Goal: Task Accomplishment & Management: Use online tool/utility

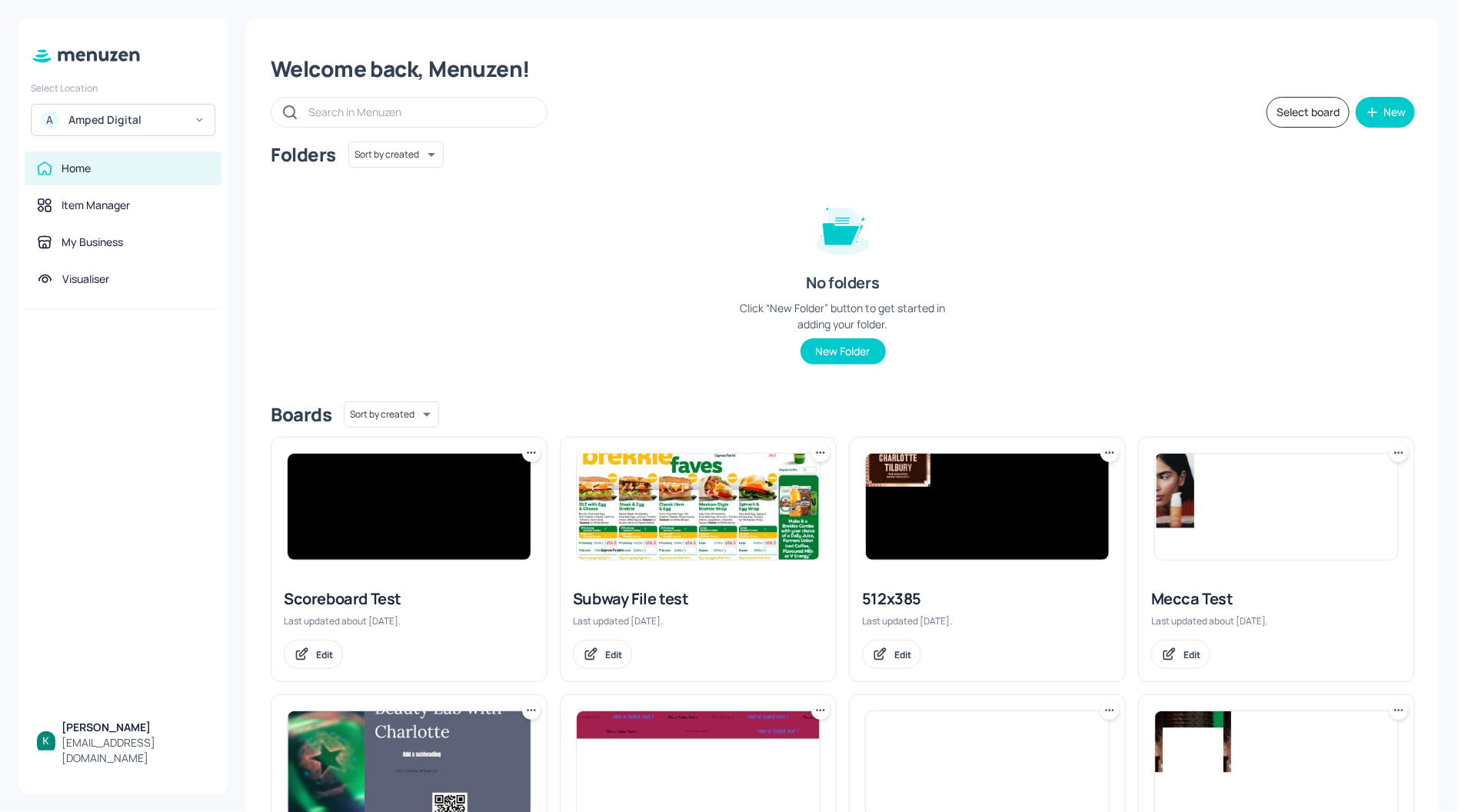
click at [130, 127] on div "Amped Digital" at bounding box center [127, 119] width 116 height 15
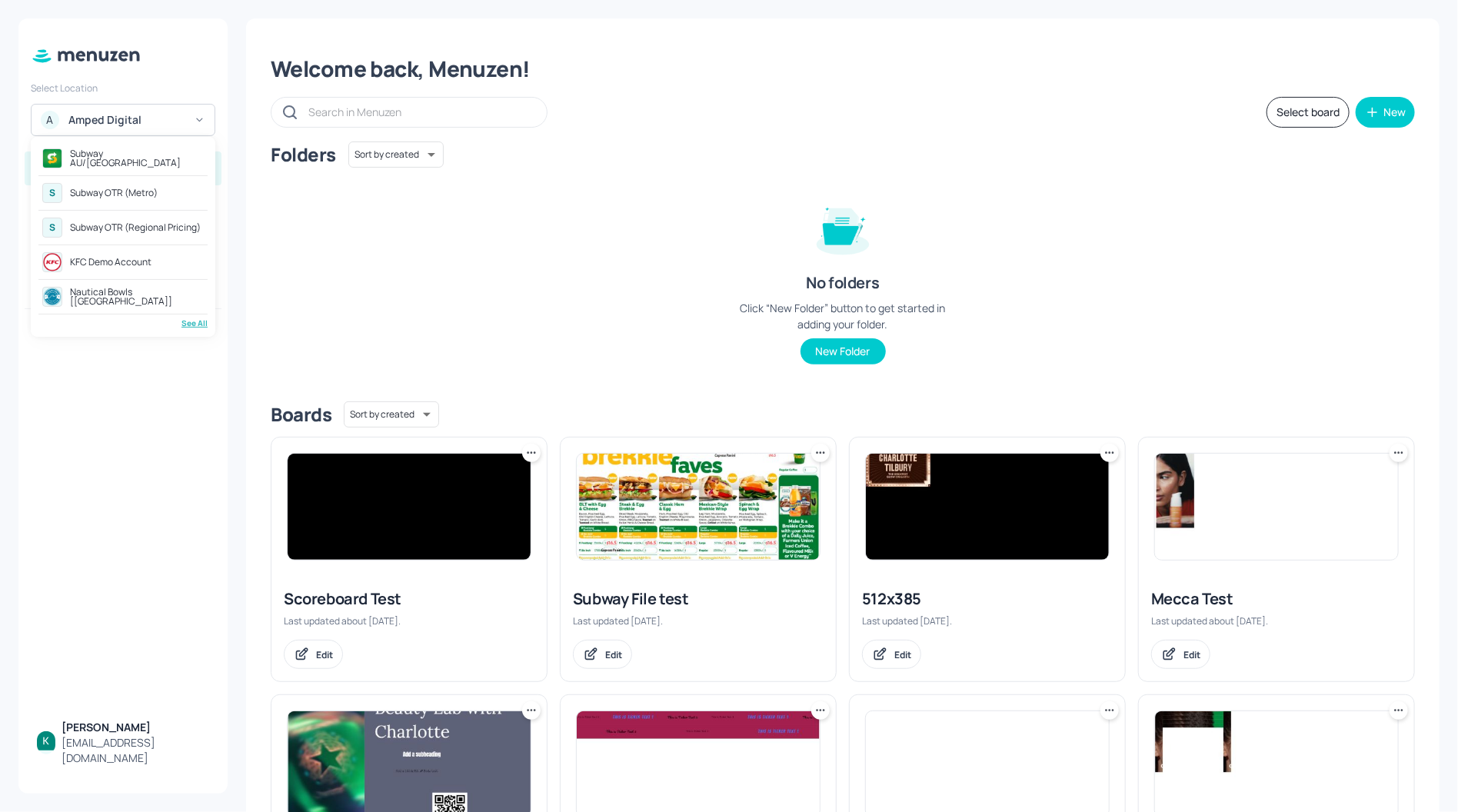
click at [121, 166] on div "Subway AU/[GEOGRAPHIC_DATA]" at bounding box center [123, 158] width 169 height 28
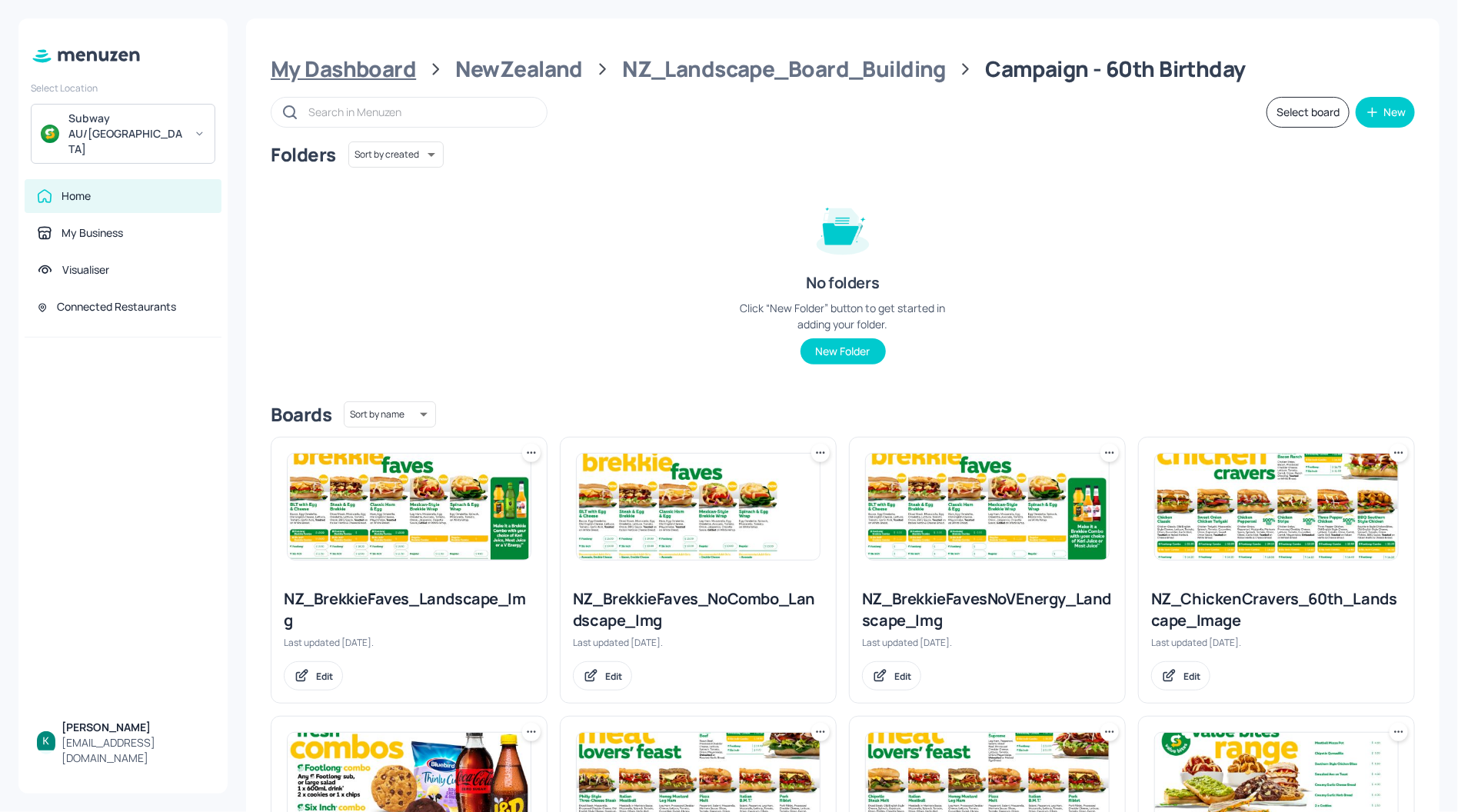
click at [392, 63] on div "My Dashboard" at bounding box center [343, 69] width 146 height 28
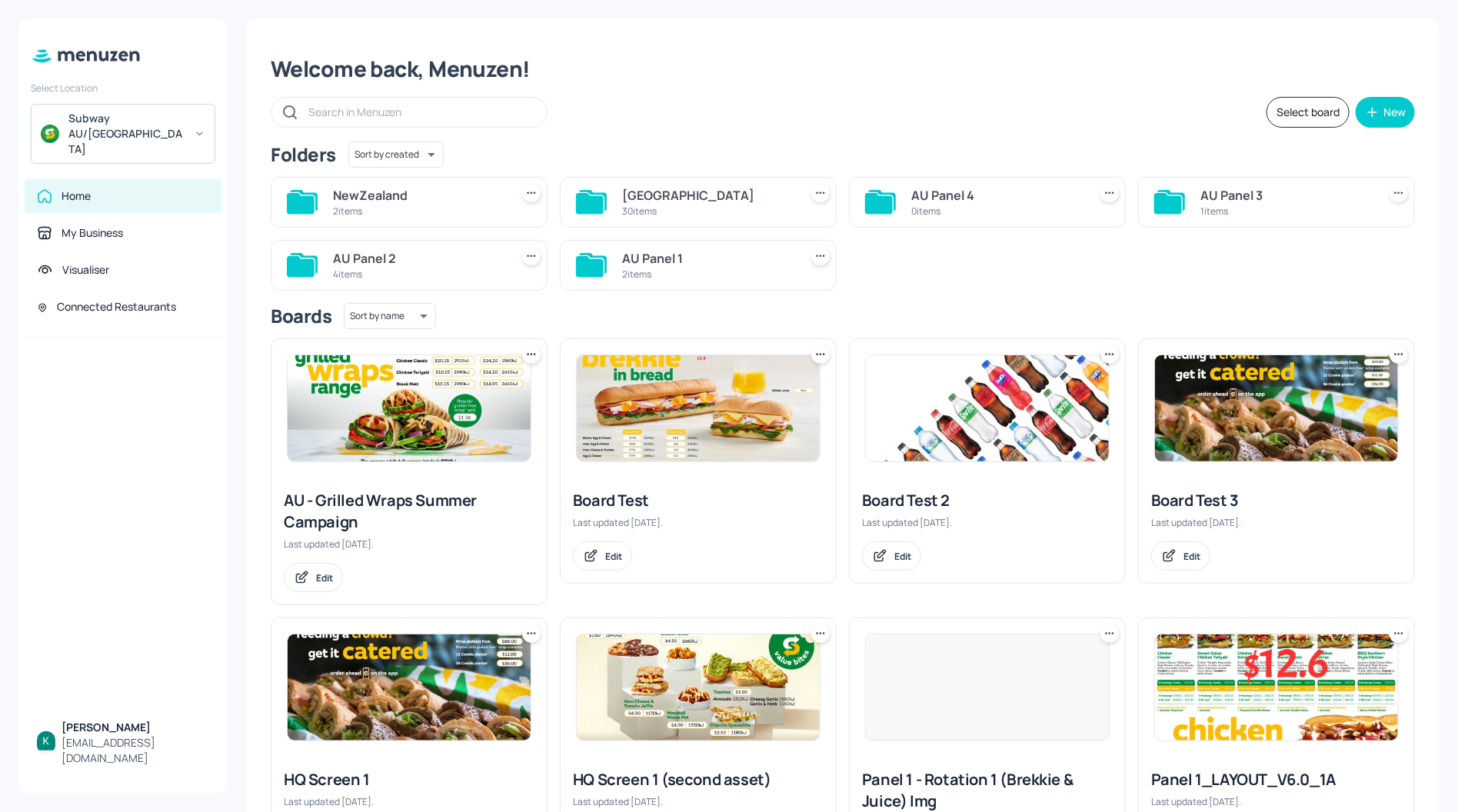
click at [632, 196] on div "[GEOGRAPHIC_DATA]" at bounding box center [707, 195] width 170 height 18
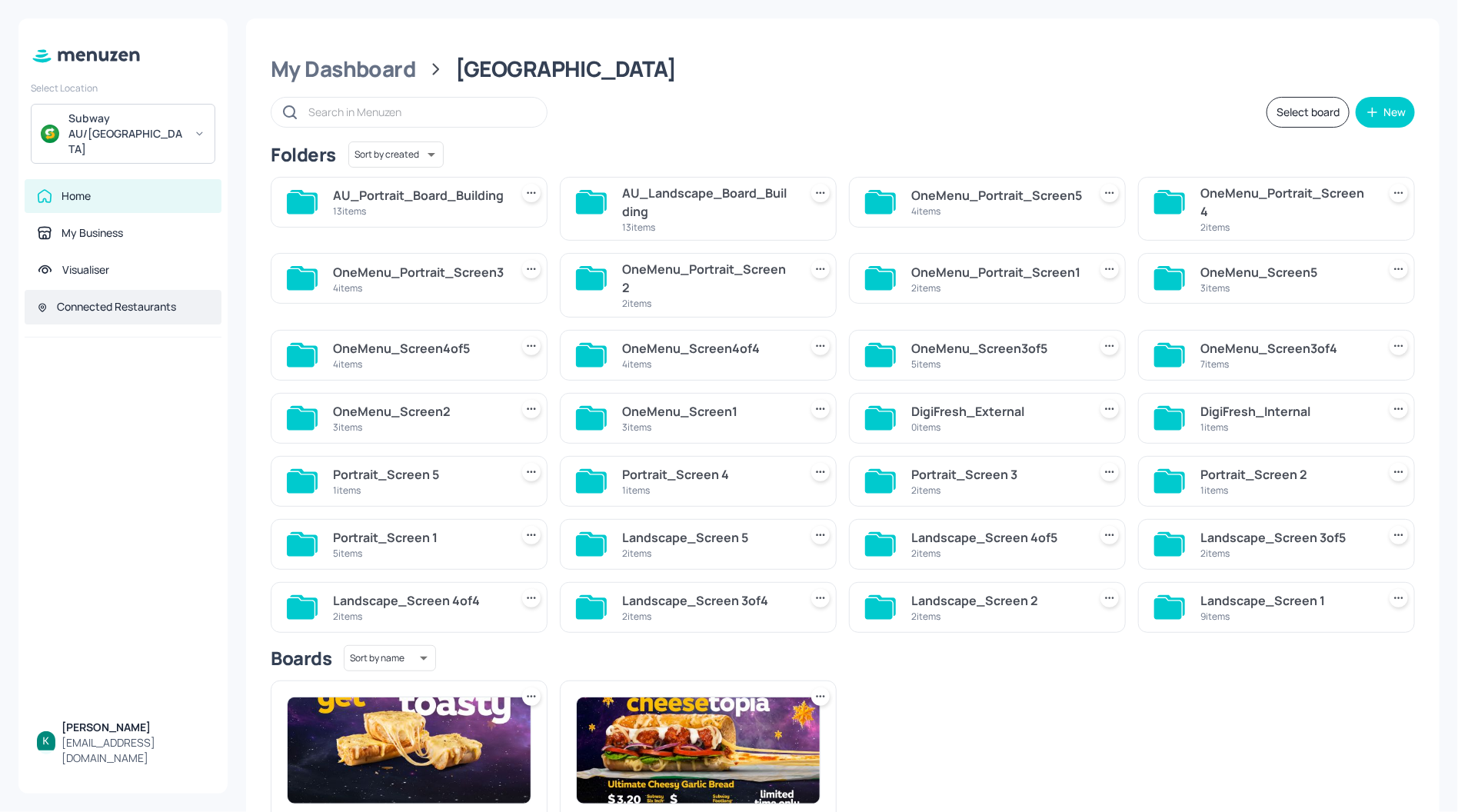
click at [84, 299] on div "Connected Restaurants" at bounding box center [116, 306] width 119 height 15
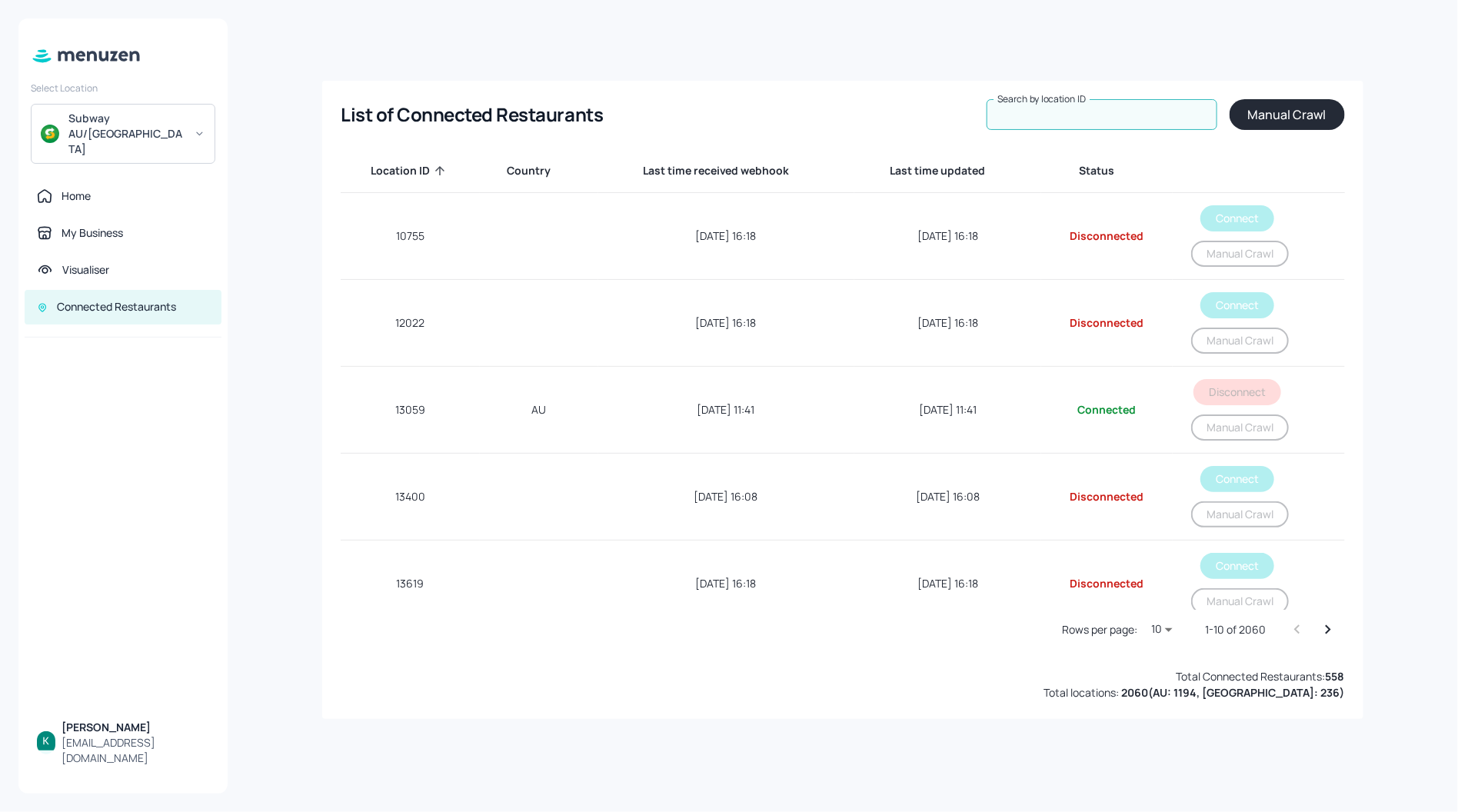
click at [1053, 124] on input "Search by location ID" at bounding box center [1102, 115] width 231 height 31
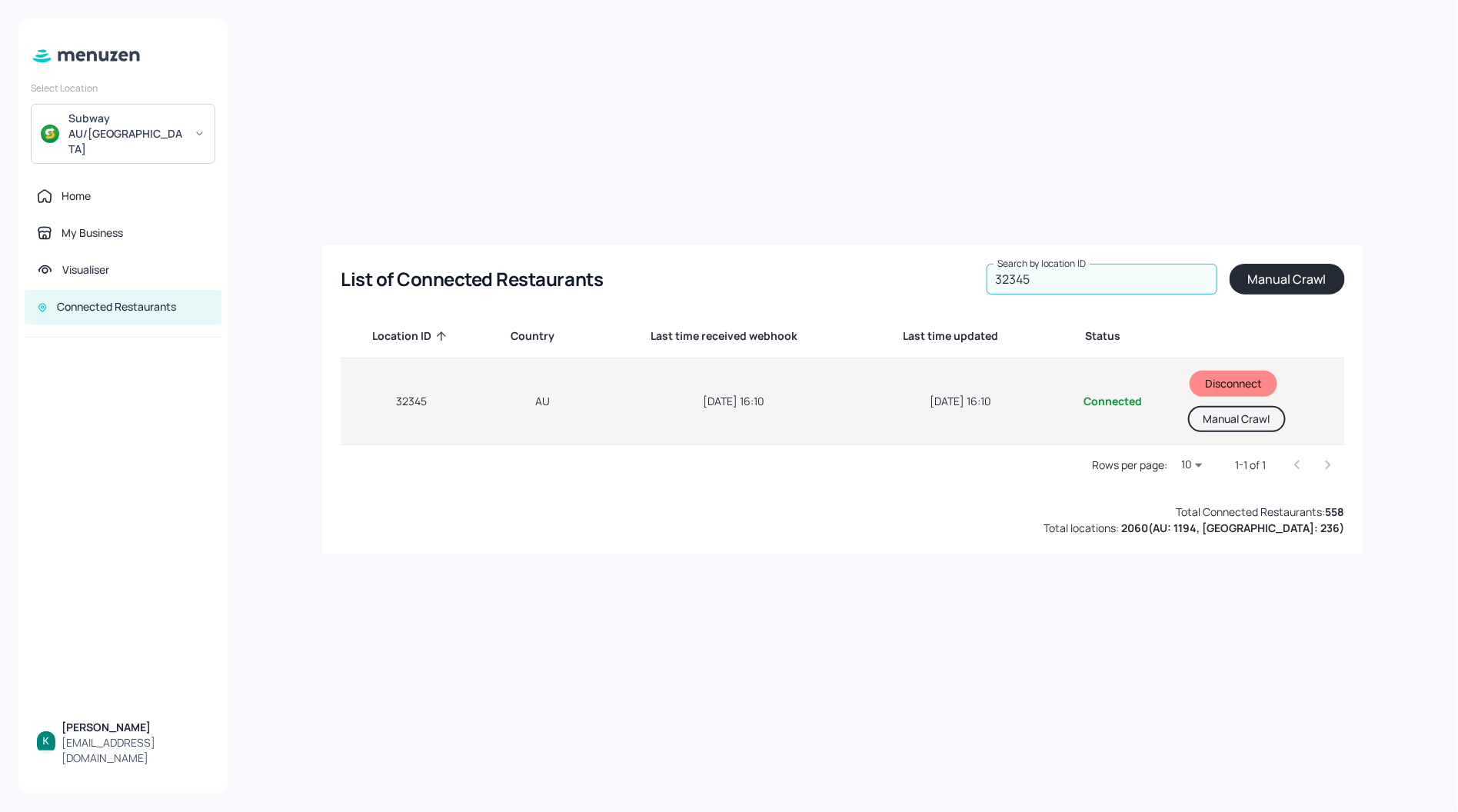
type input "32345"
click at [1210, 417] on button "Manual Crawl" at bounding box center [1237, 419] width 98 height 26
